Goal: Task Accomplishment & Management: Complete application form

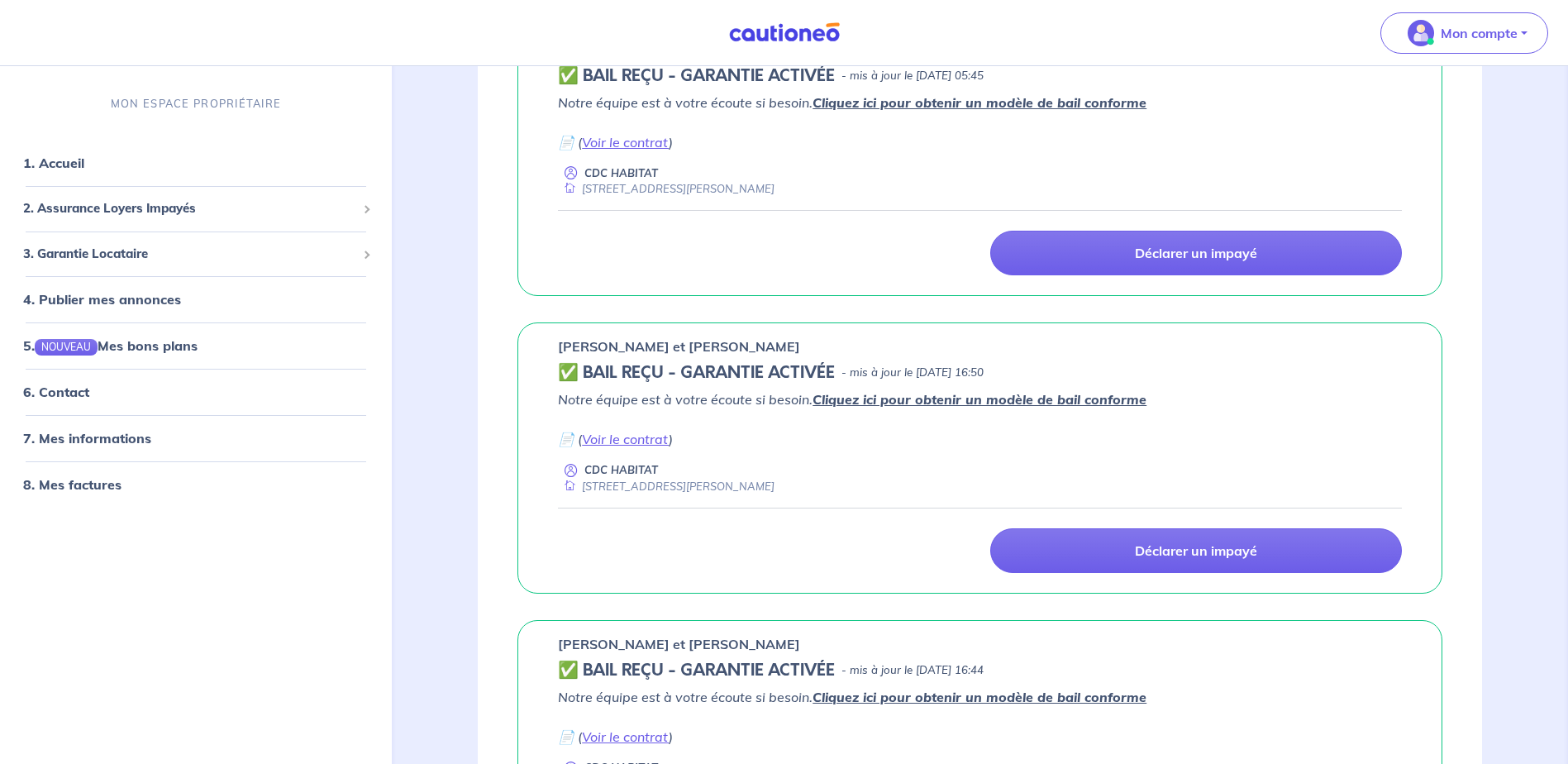
scroll to position [330, 0]
click at [608, 437] on link "Voir le contrat" at bounding box center [625, 439] width 86 height 16
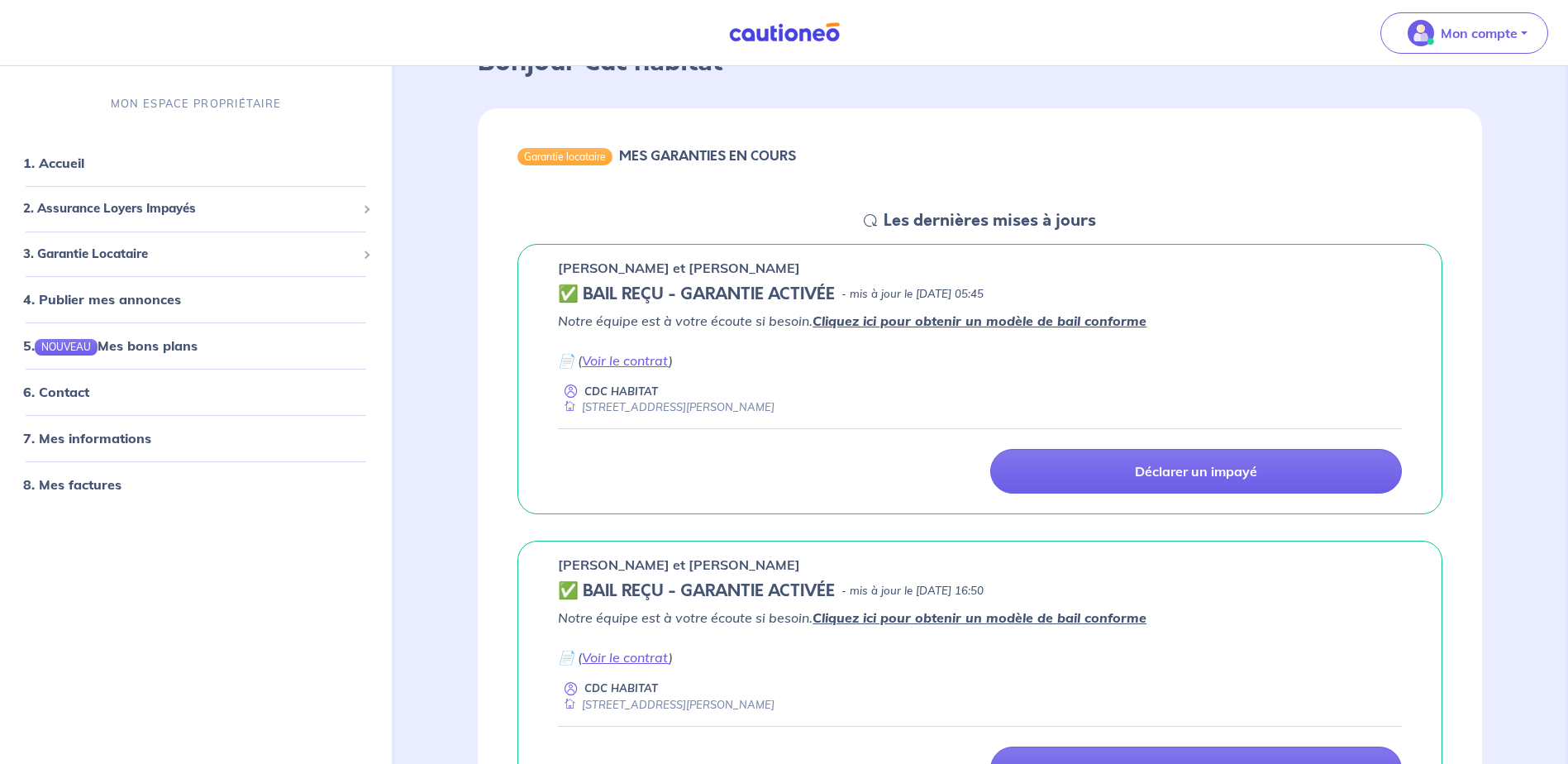
scroll to position [0, 0]
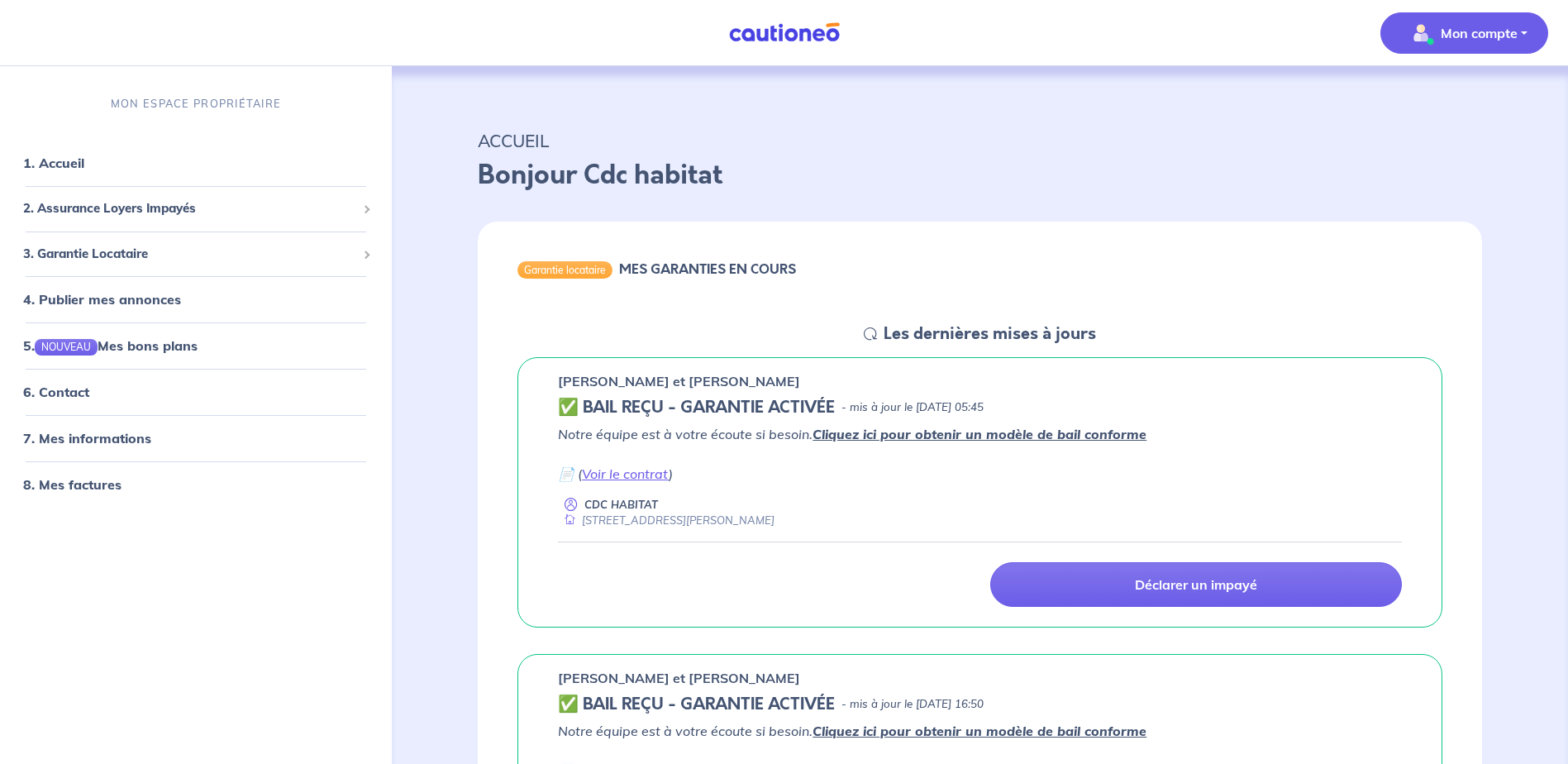
click at [1493, 30] on p "Mon compte" at bounding box center [1480, 33] width 77 height 20
click at [1193, 143] on p "ACCUEIL" at bounding box center [980, 140] width 1004 height 30
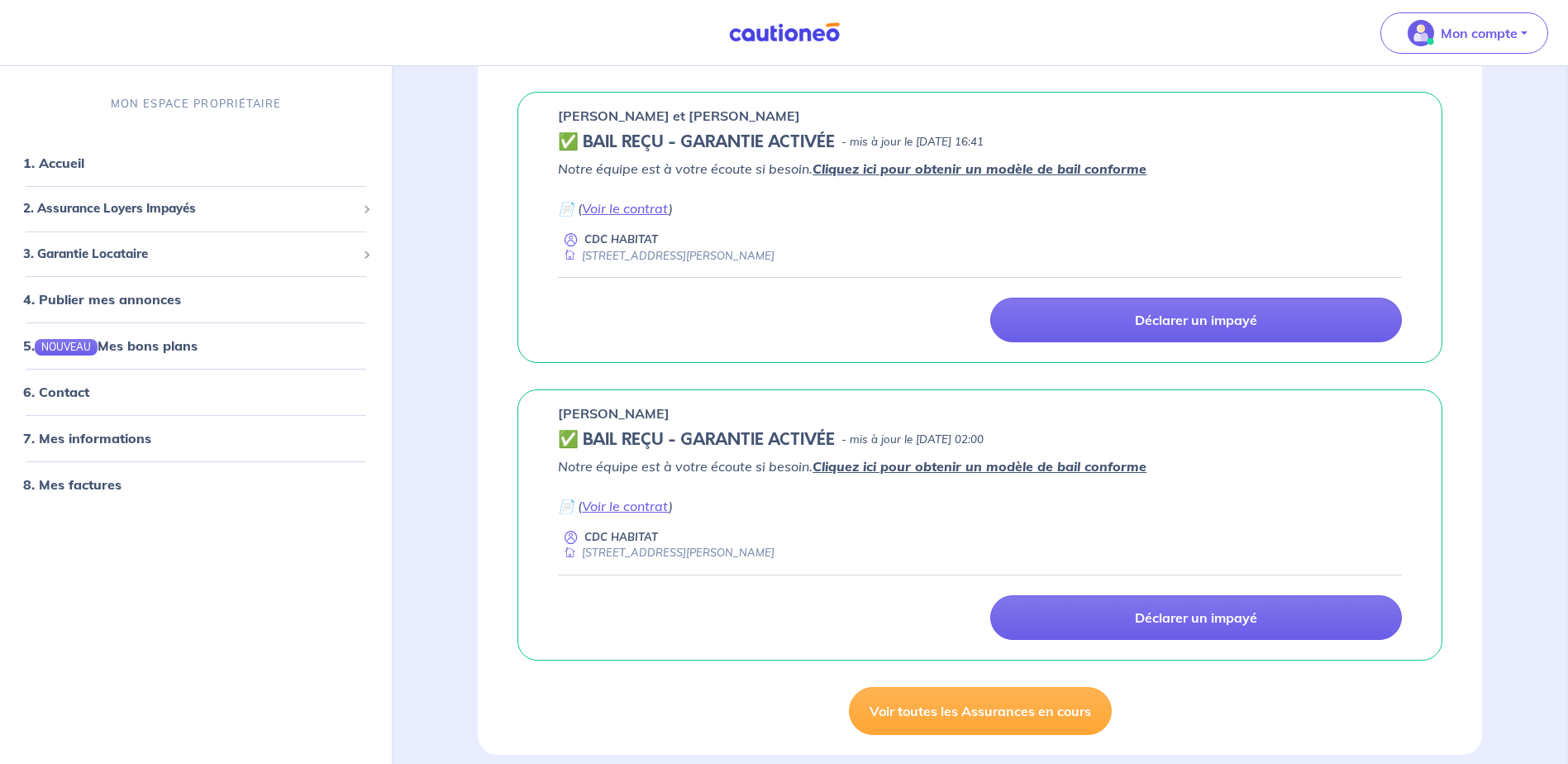
scroll to position [1488, 0]
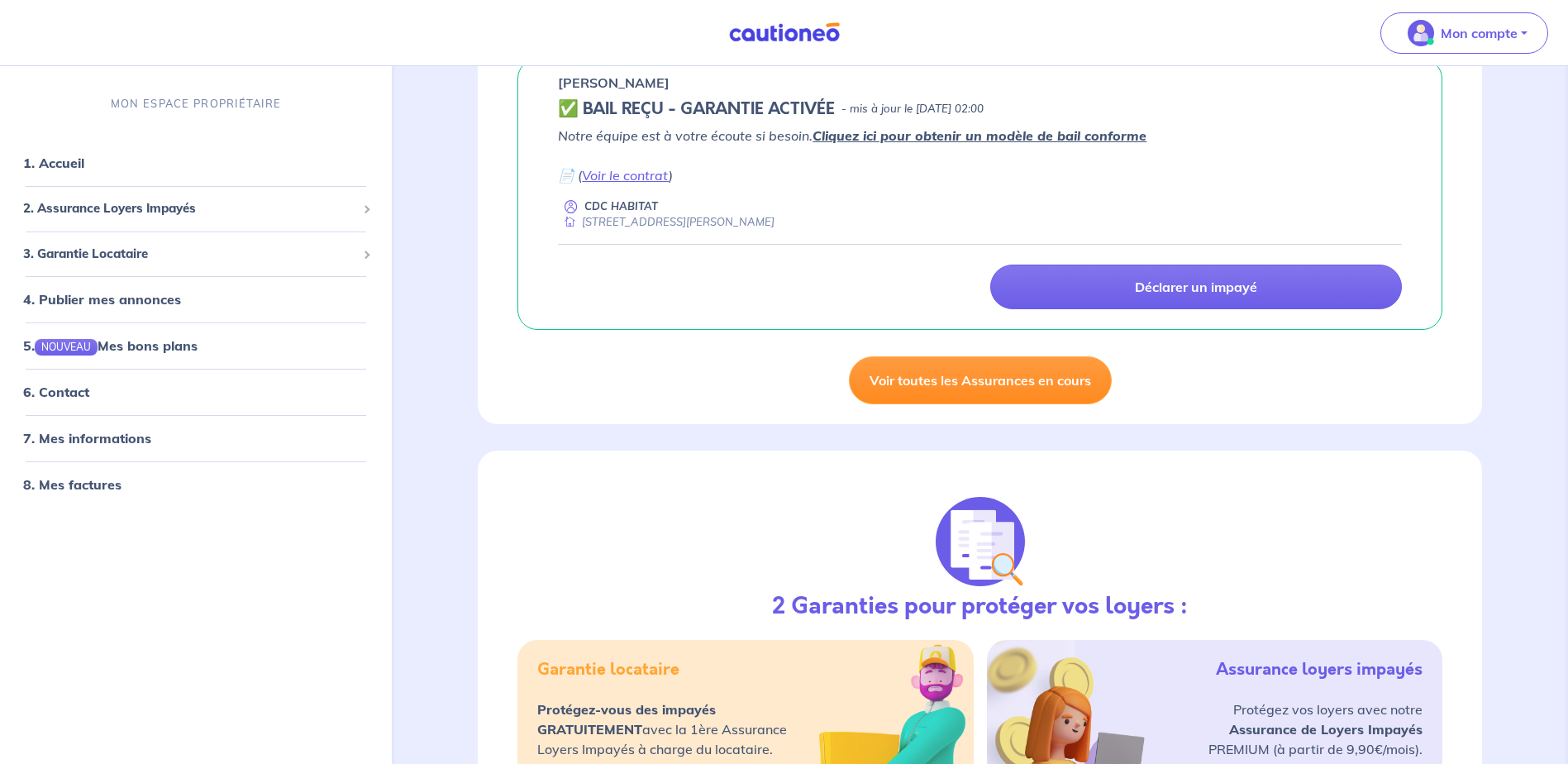
click at [953, 383] on link "Voir toutes les Assurances en cours" at bounding box center [980, 380] width 263 height 48
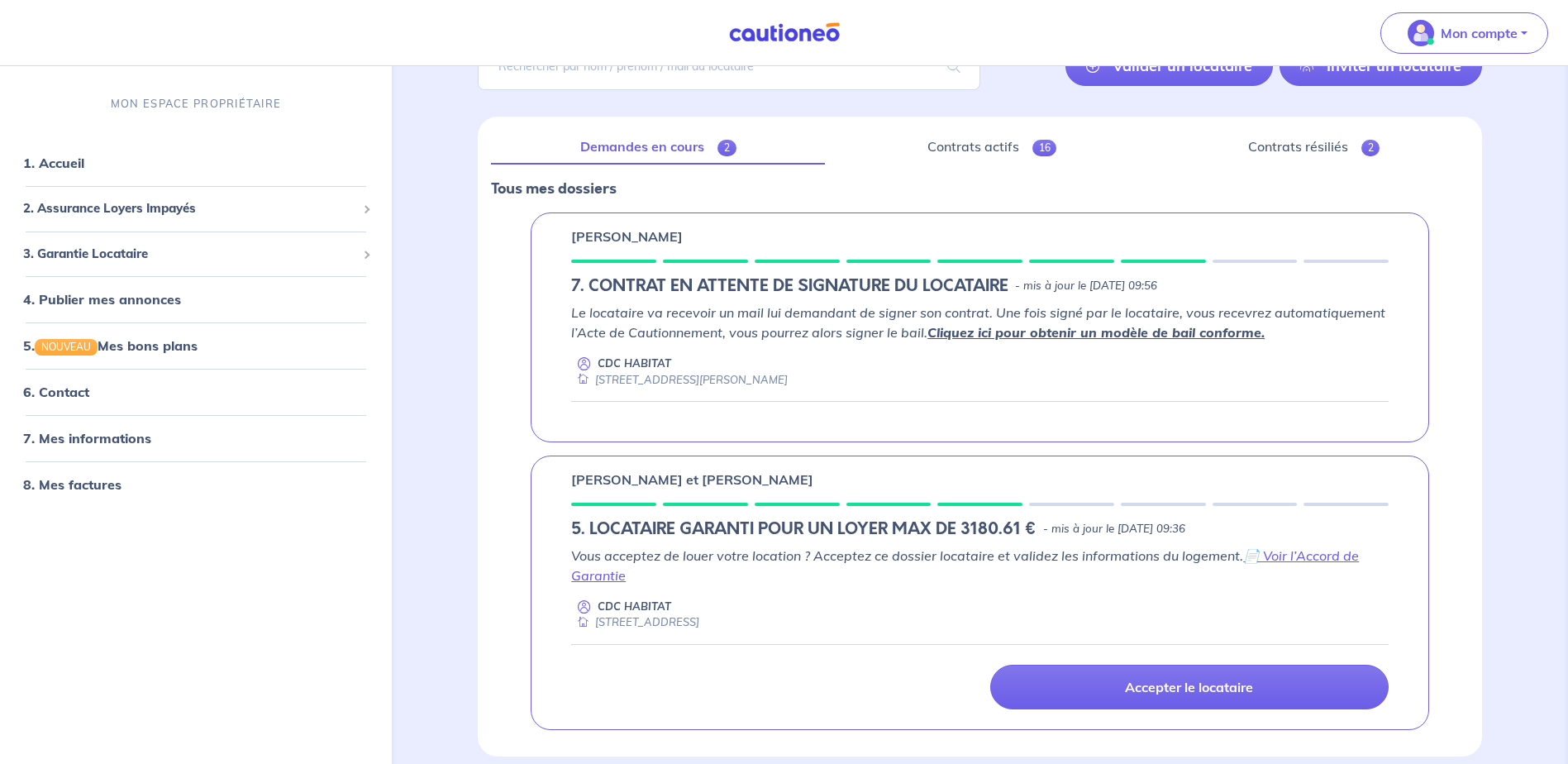
scroll to position [58, 0]
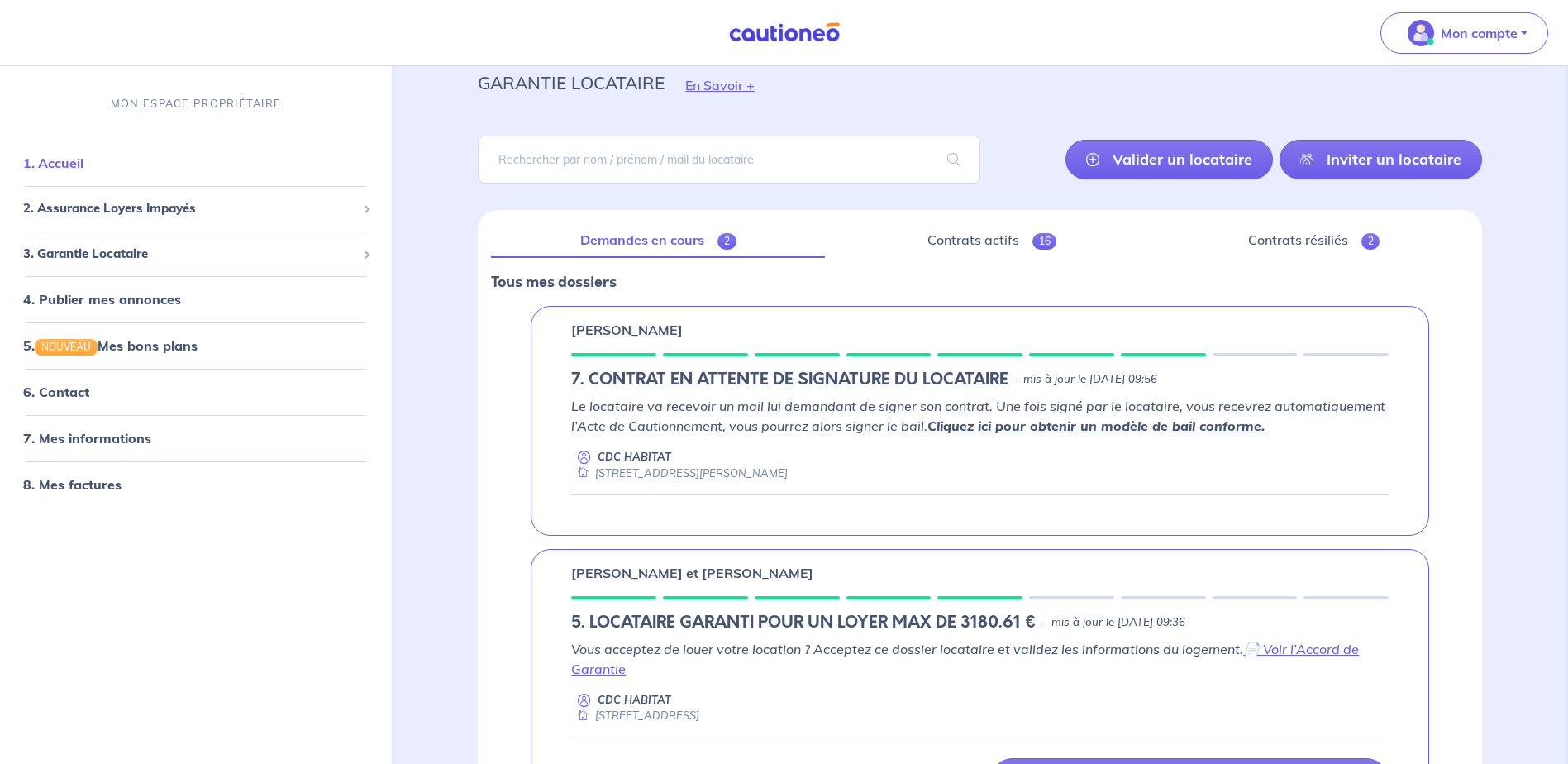
click at [84, 165] on link "1. Accueil" at bounding box center [53, 163] width 60 height 16
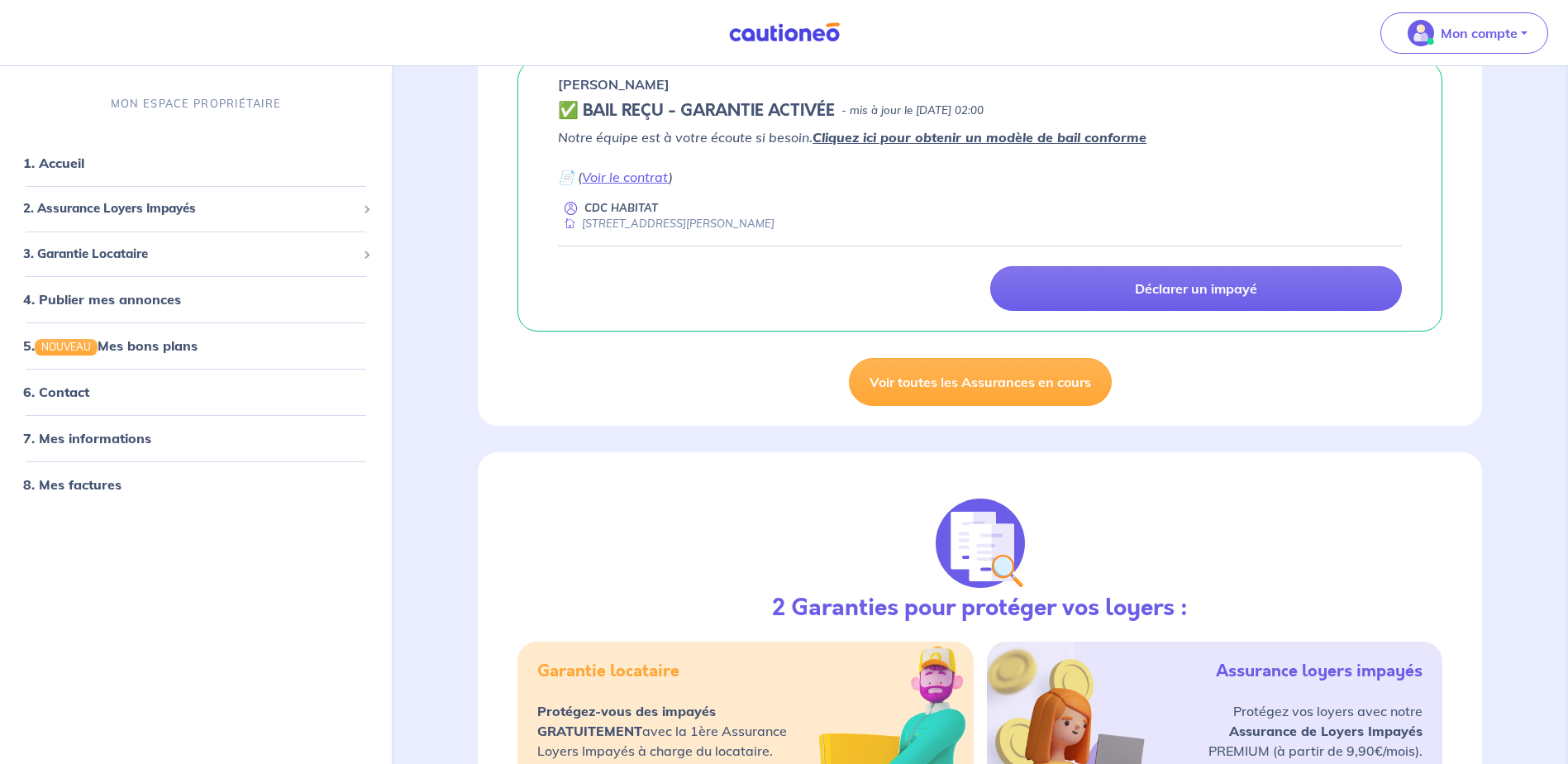
scroll to position [1323, 0]
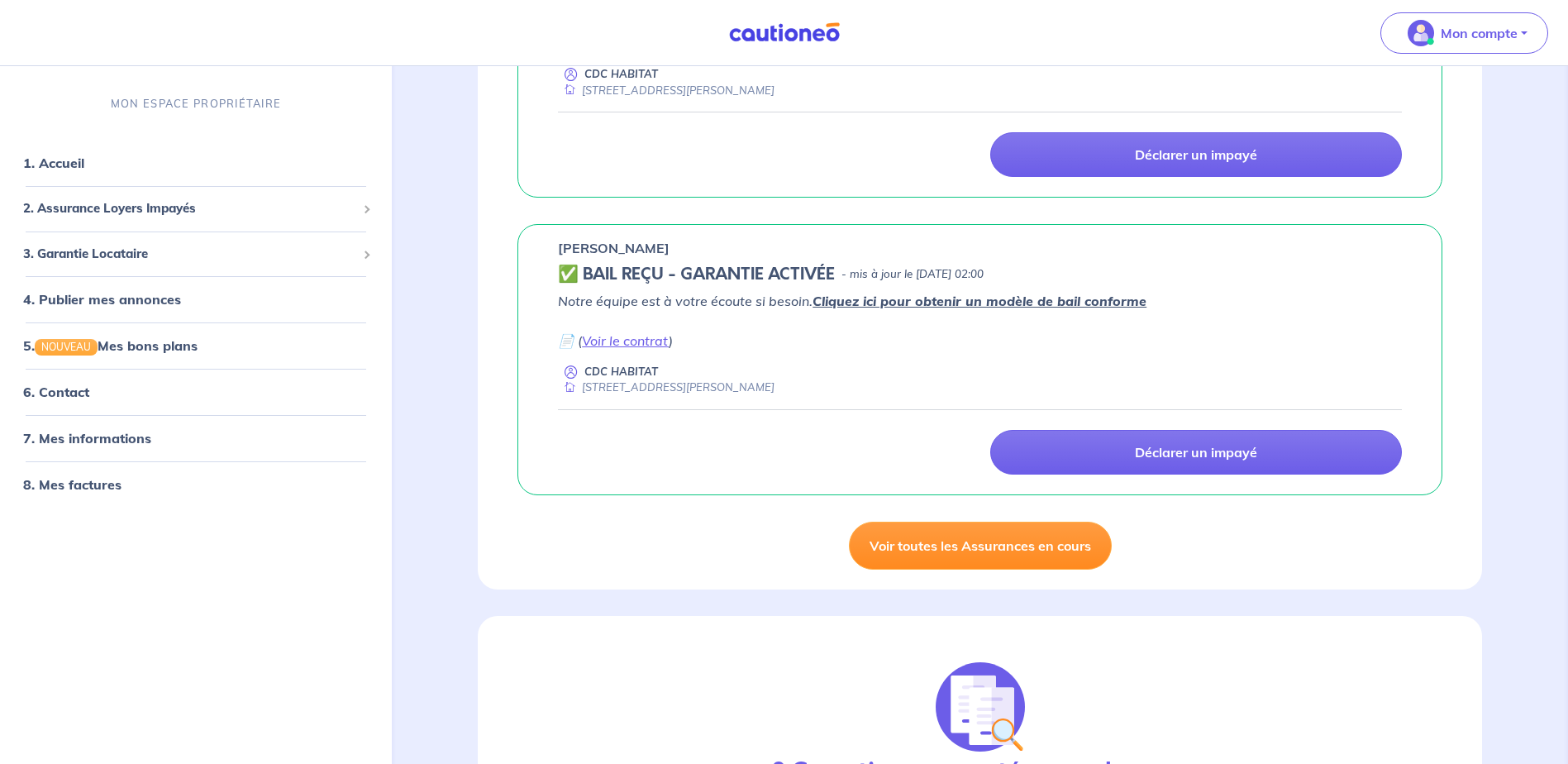
click at [941, 555] on link "Voir toutes les Assurances en cours" at bounding box center [980, 545] width 263 height 48
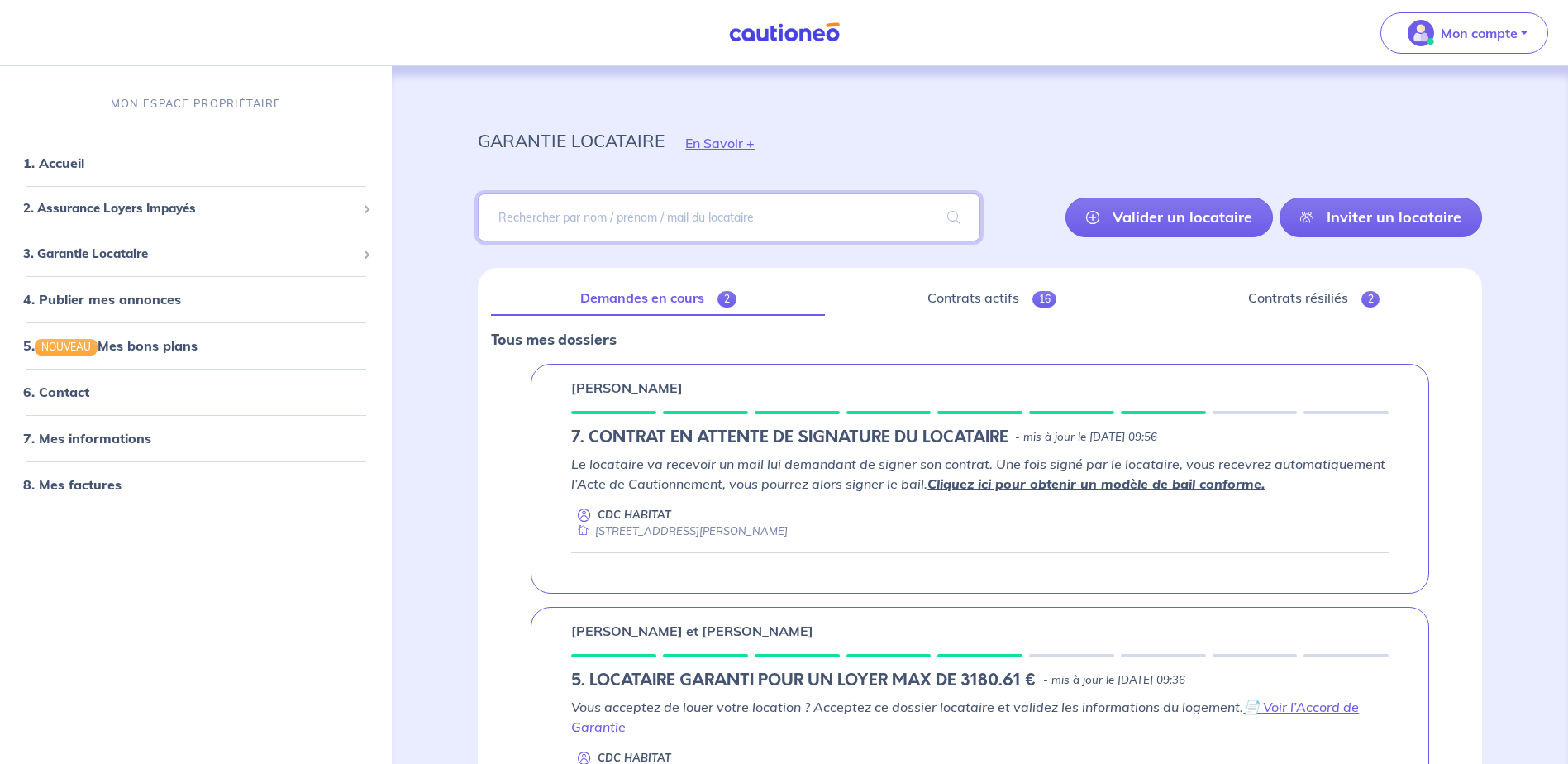
click at [645, 219] on input "search" at bounding box center [729, 217] width 502 height 48
type input "masseglia"
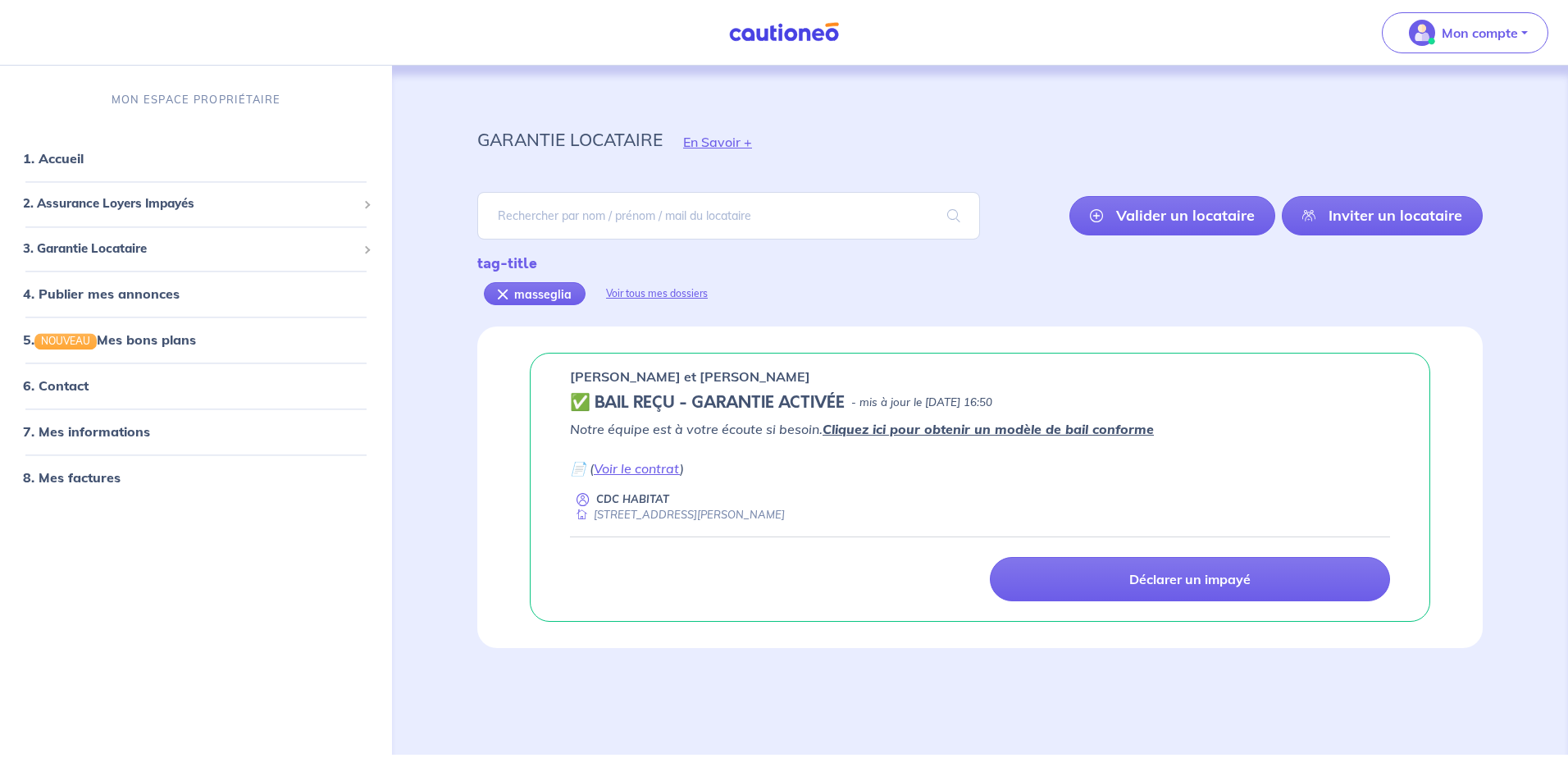
click at [629, 398] on h5 "✅ BAIL REÇU - GARANTIE ACTIVÉE" at bounding box center [707, 402] width 274 height 20
click at [668, 472] on link "Voir le contrat" at bounding box center [636, 468] width 86 height 16
click at [758, 400] on h5 "✅ BAIL REÇU - GARANTIE ACTIVÉE" at bounding box center [707, 402] width 274 height 20
click at [987, 428] on link "Cliquez ici pour obtenir un modèle de bail conforme" at bounding box center [989, 429] width 332 height 16
click at [652, 402] on h5 "✅ BAIL REÇU - GARANTIE ACTIVÉE" at bounding box center [707, 402] width 274 height 20
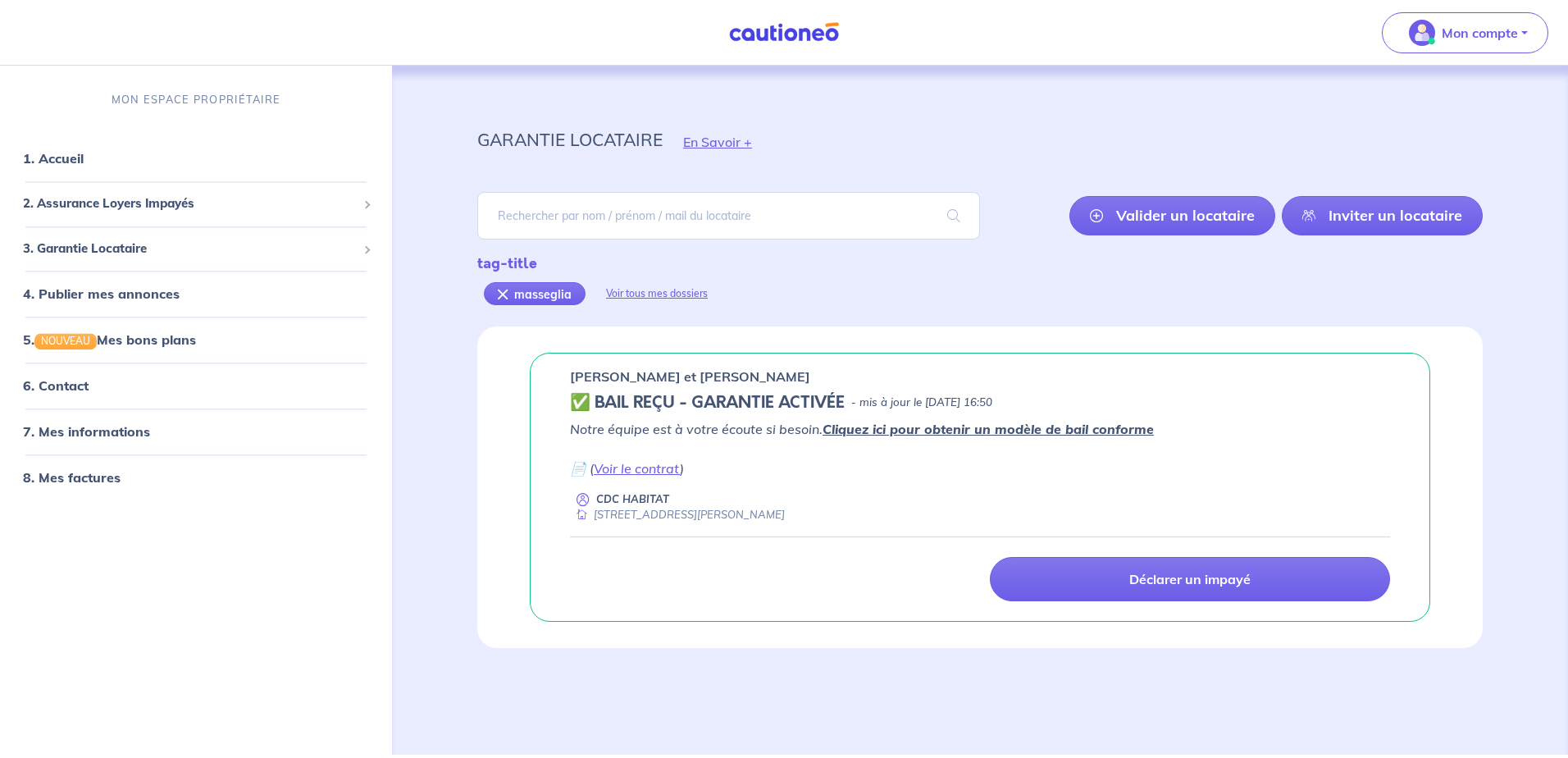
drag, startPoint x: 652, startPoint y: 402, endPoint x: 863, endPoint y: 400, distance: 211.0
click at [840, 400] on h5 "✅ BAIL REÇU - GARANTIE ACTIVÉE" at bounding box center [707, 402] width 274 height 20
click at [73, 152] on link "1. Accueil" at bounding box center [52, 158] width 60 height 16
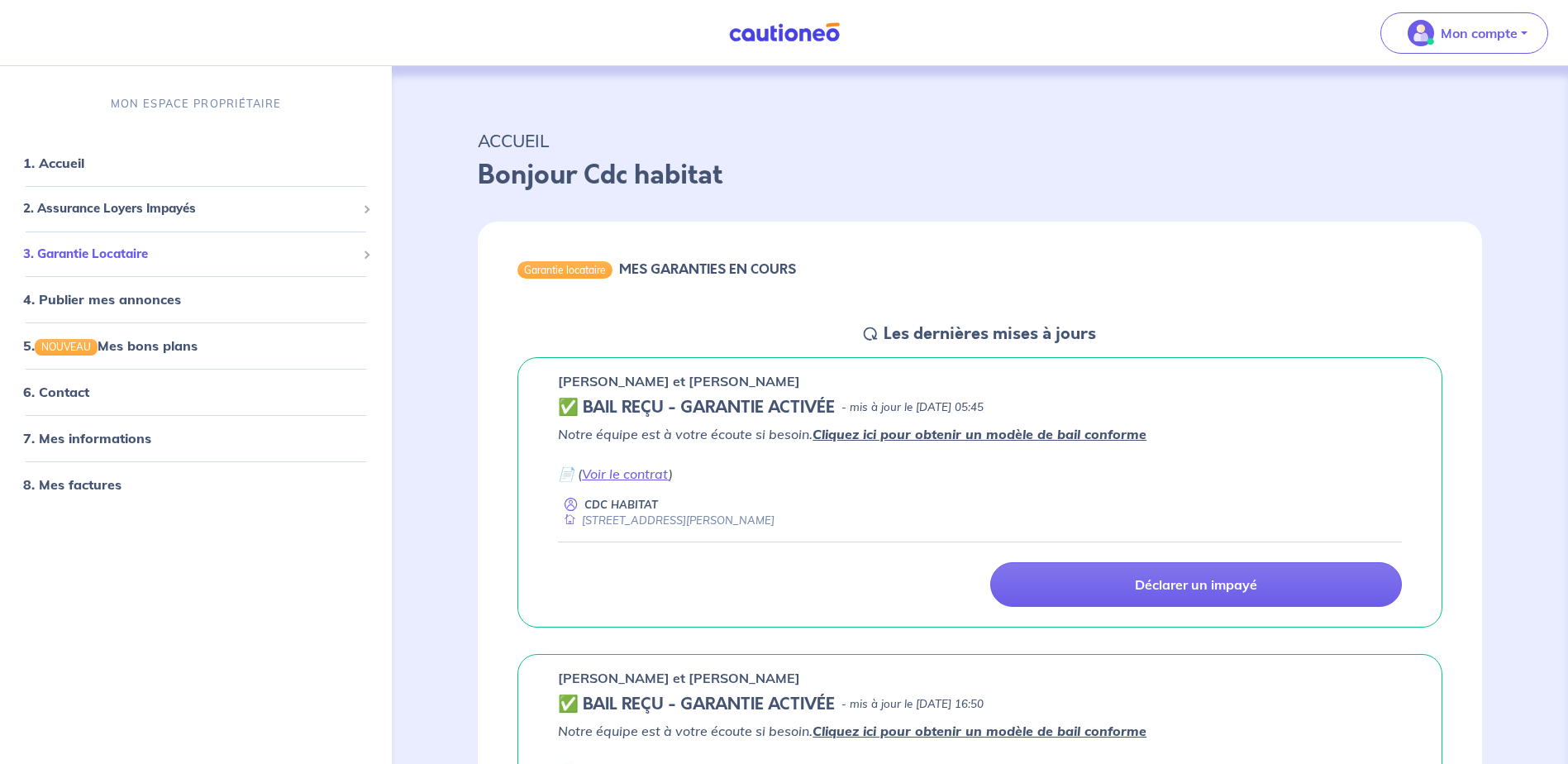
click at [102, 254] on span "3. Garantie Locataire" at bounding box center [189, 254] width 333 height 19
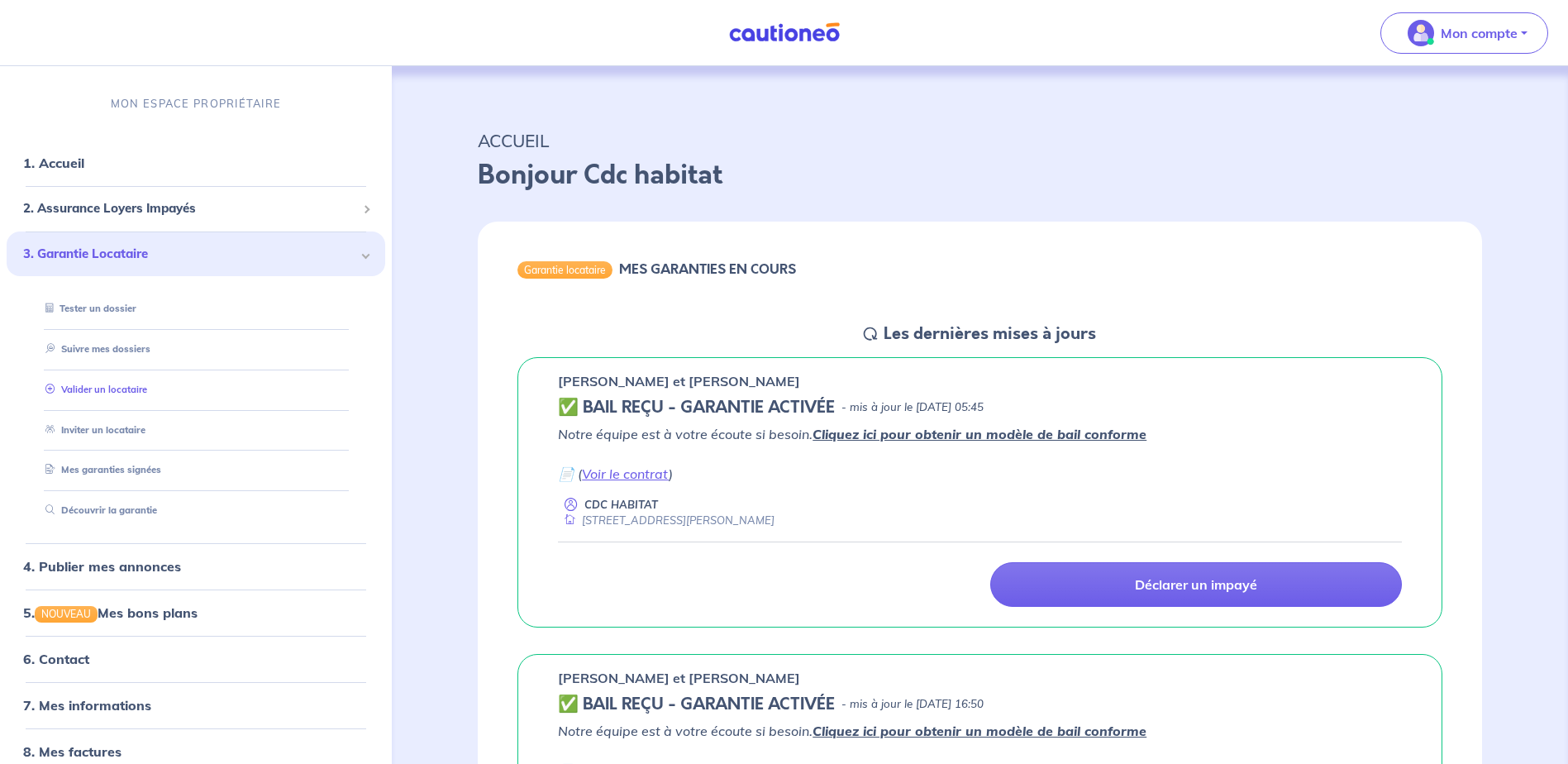
click at [115, 392] on link "Valider un locataire" at bounding box center [92, 389] width 109 height 12
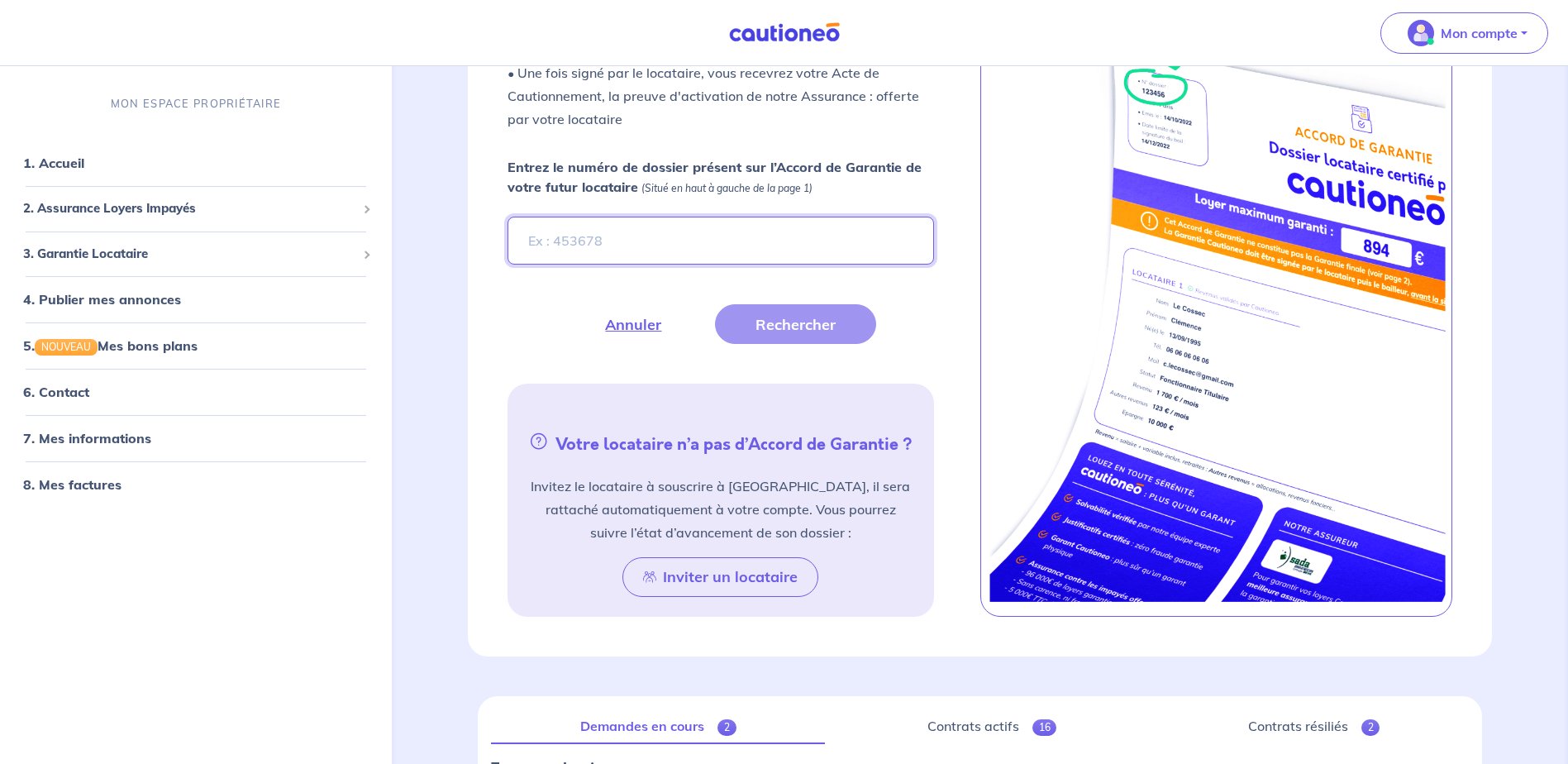
scroll to position [496, 0]
click at [595, 241] on input "Entrez le numéro de dossier présent sur l’Accord de Garantie de votre futur loc…" at bounding box center [720, 241] width 425 height 48
paste input "47080116803187"
type input "47080116803187"
click at [811, 324] on button "Rechercher" at bounding box center [796, 324] width 161 height 39
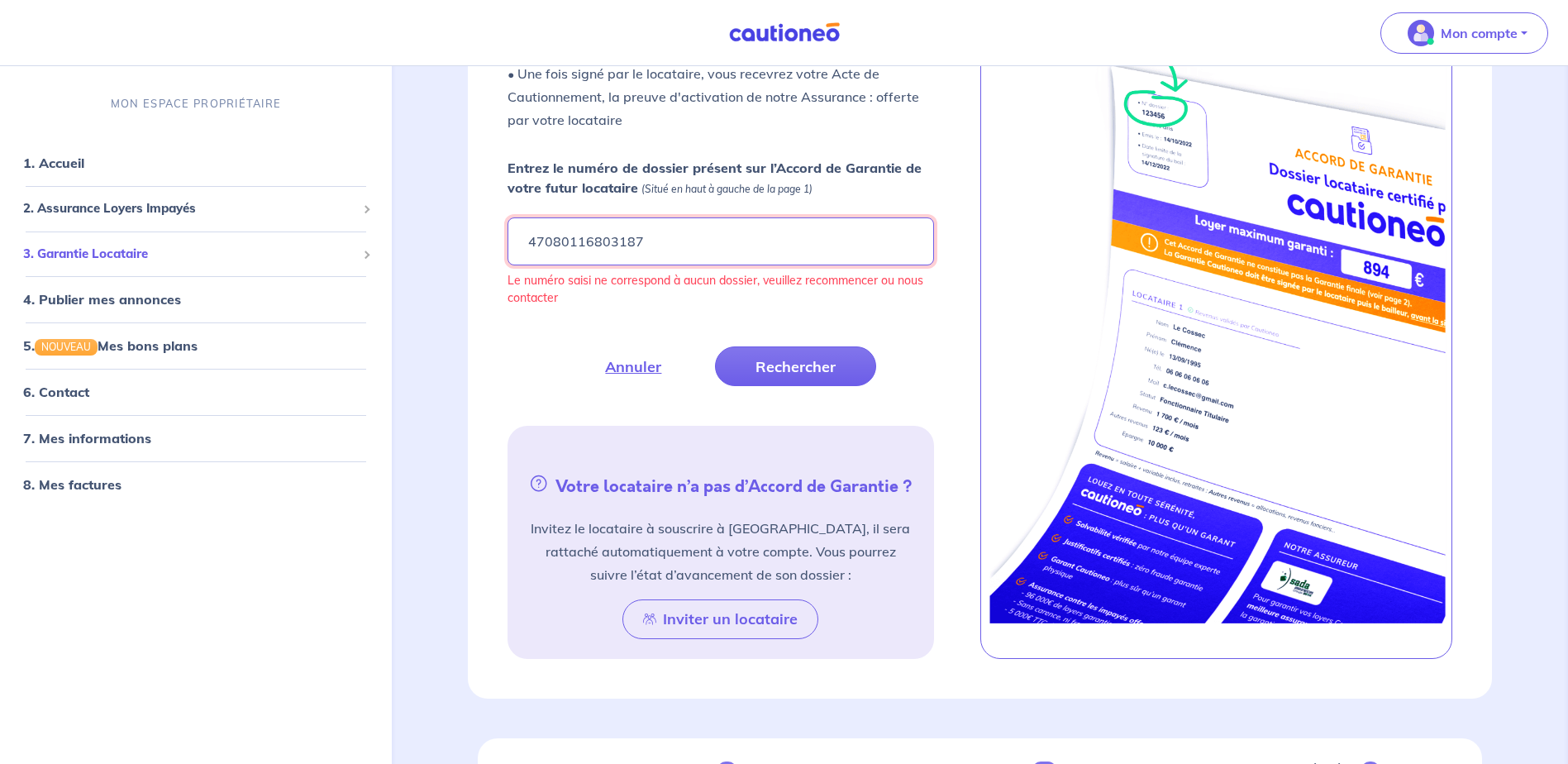
drag, startPoint x: 478, startPoint y: 249, endPoint x: 378, endPoint y: 260, distance: 100.6
click at [379, 260] on div "Mon compte MON ESPACE PROPRIÉTAIRE 1. Accueil 2. Assurance Loyers Impayés Sousc…" at bounding box center [784, 480] width 1568 height 1952
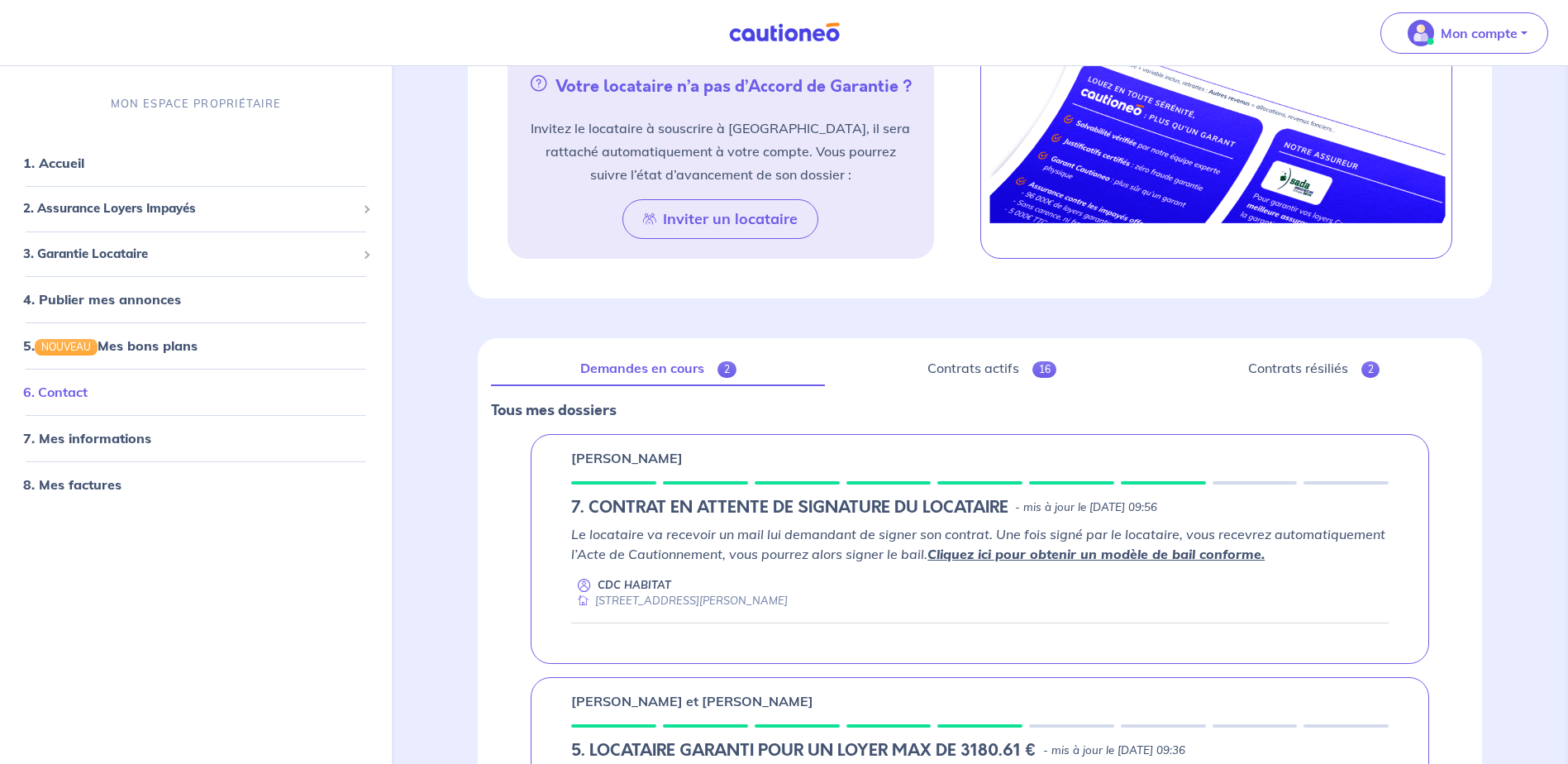
scroll to position [859, 0]
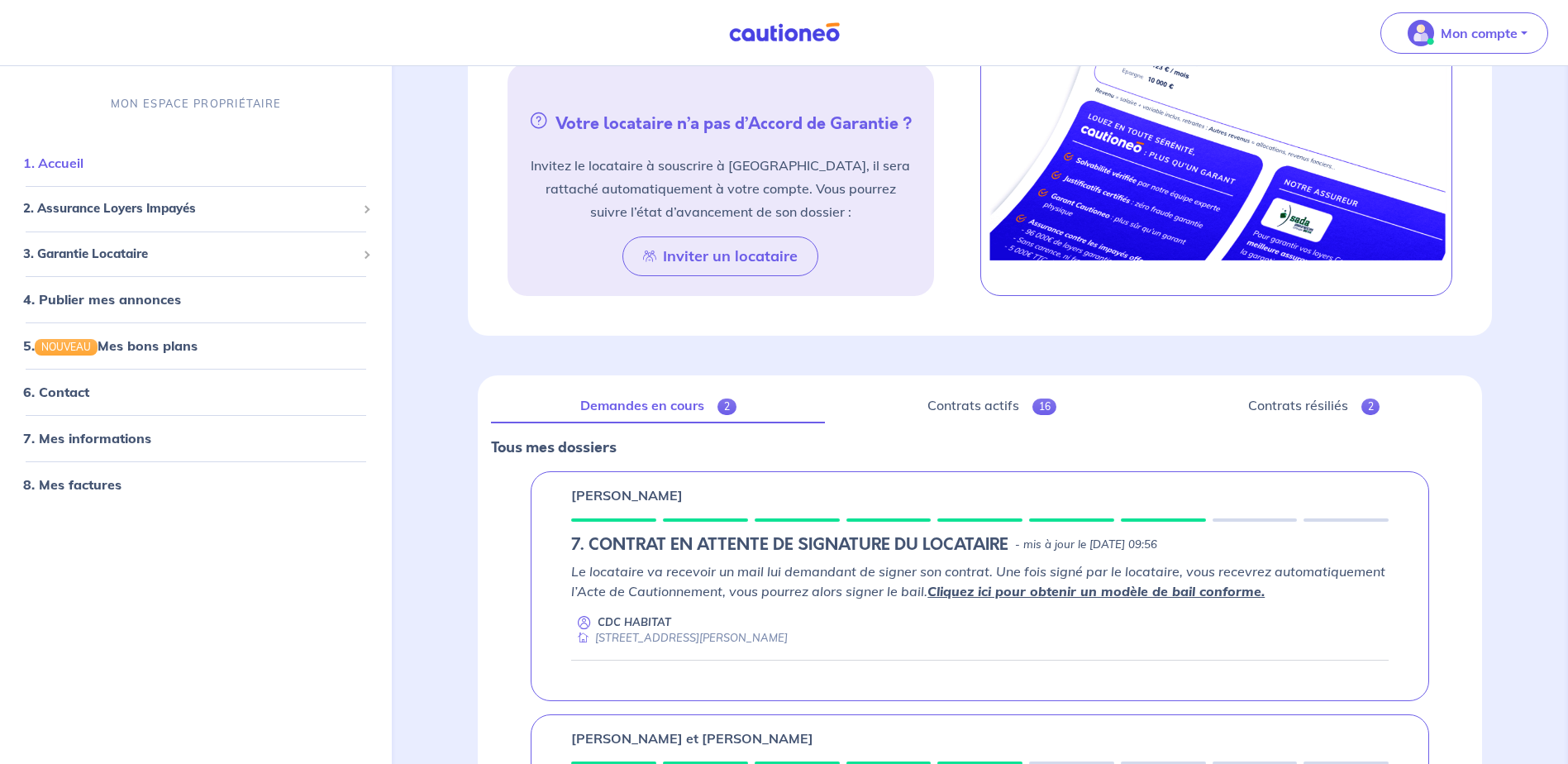
click at [74, 155] on link "1. Accueil" at bounding box center [53, 163] width 60 height 16
